Goal: Task Accomplishment & Management: Manage account settings

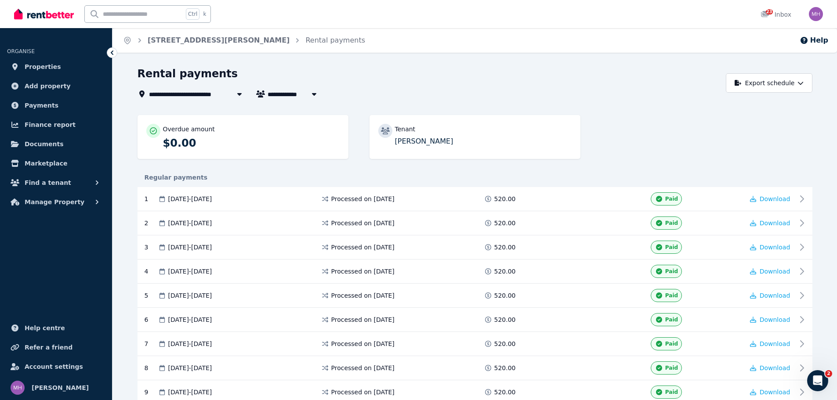
click at [140, 40] on icon "Breadcrumb" at bounding box center [139, 40] width 3 height 4
click at [152, 40] on link "3/28 Graham Ave, Gwynneville" at bounding box center [219, 40] width 142 height 8
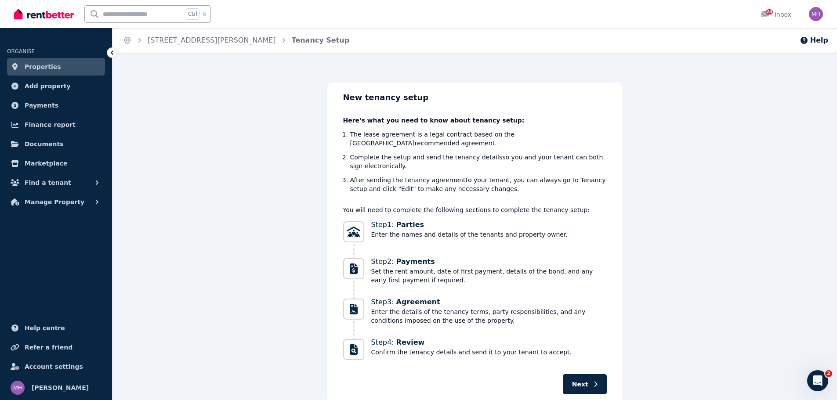
click at [37, 69] on span "Properties" at bounding box center [43, 66] width 36 height 11
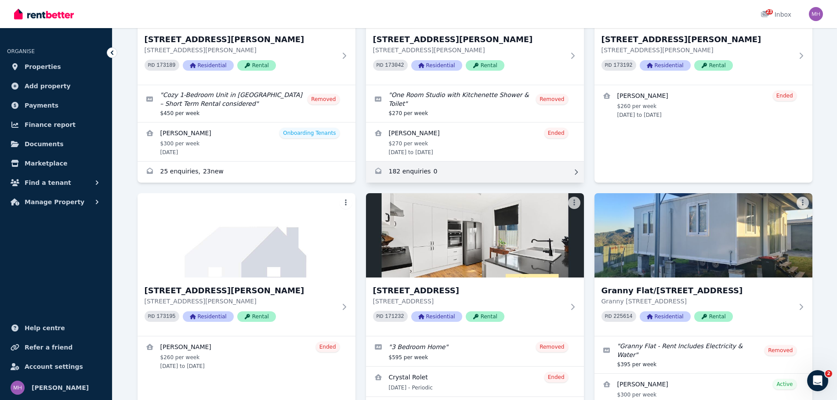
scroll to position [176, 0]
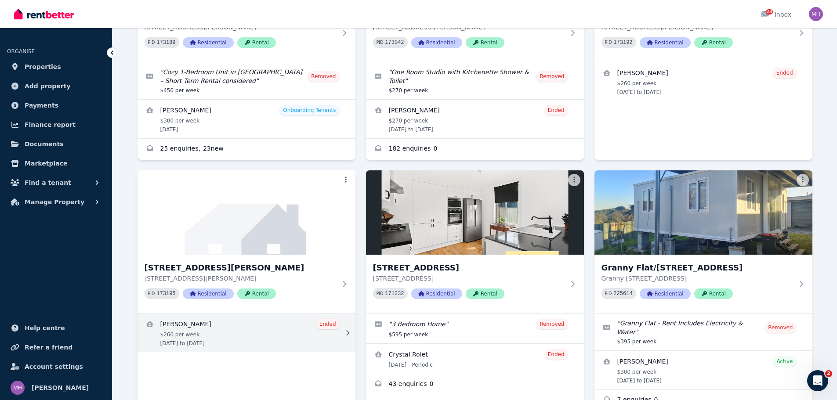
click at [233, 328] on link "View details for Allison Copas" at bounding box center [246, 333] width 218 height 39
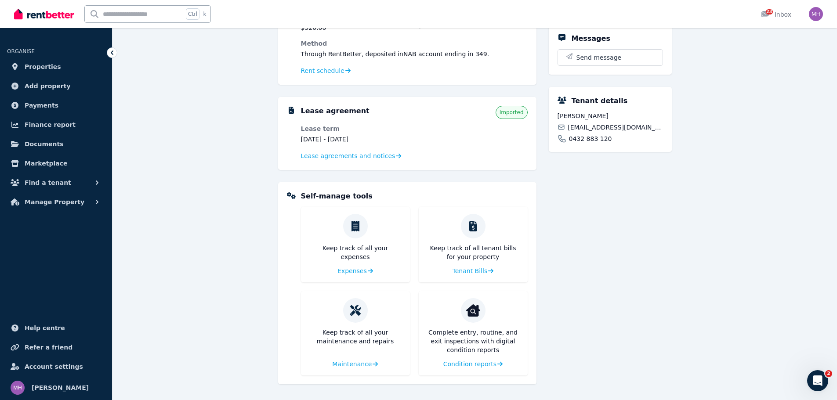
scroll to position [115, 0]
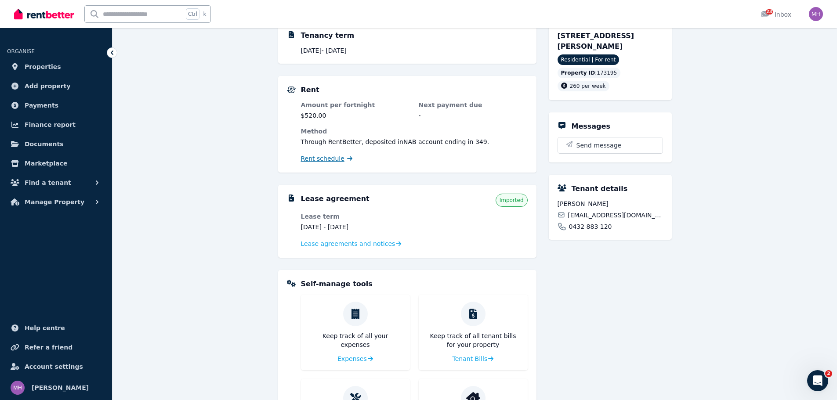
click at [326, 160] on span "Rent schedule" at bounding box center [322, 158] width 43 height 9
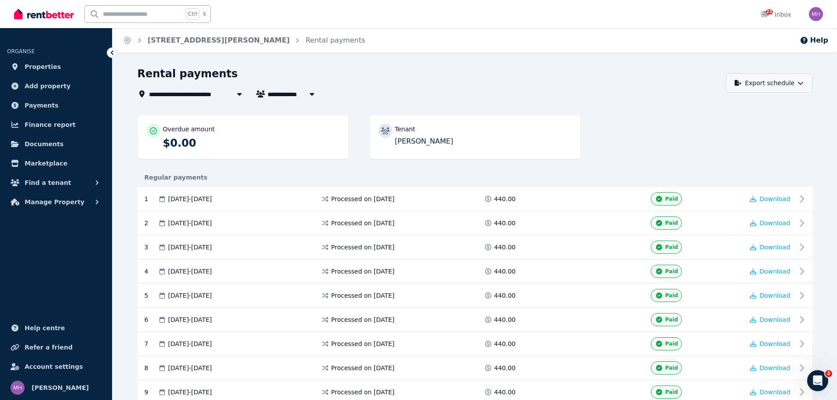
click at [798, 87] on button "Export schedule" at bounding box center [769, 82] width 87 height 19
click at [736, 108] on p "PDF" at bounding box center [741, 105] width 19 height 9
